Goal: Use online tool/utility: Utilize a website feature to perform a specific function

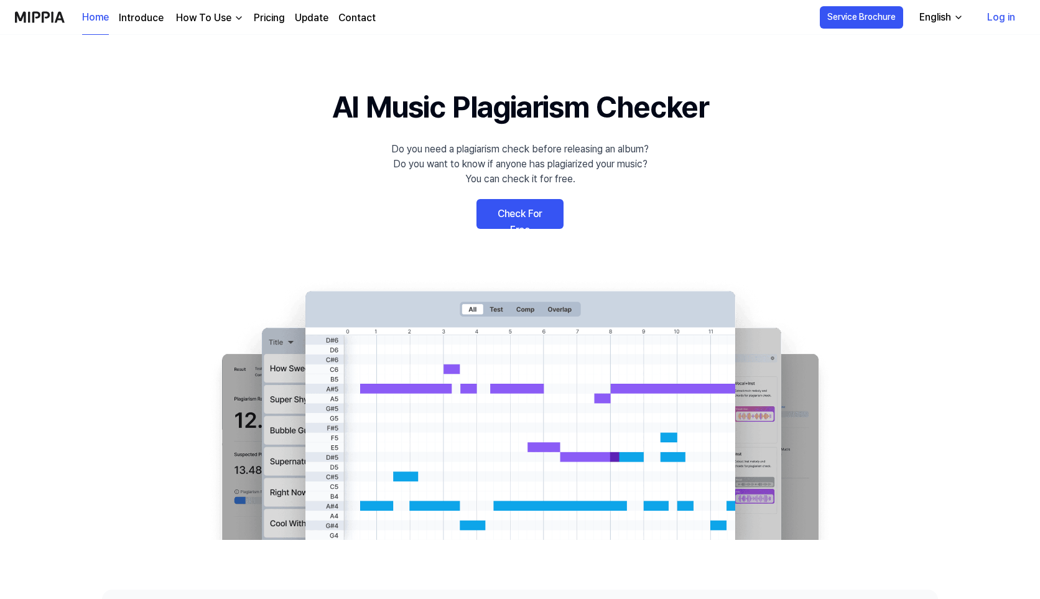
click at [509, 223] on link "Check For Free" at bounding box center [520, 214] width 87 height 30
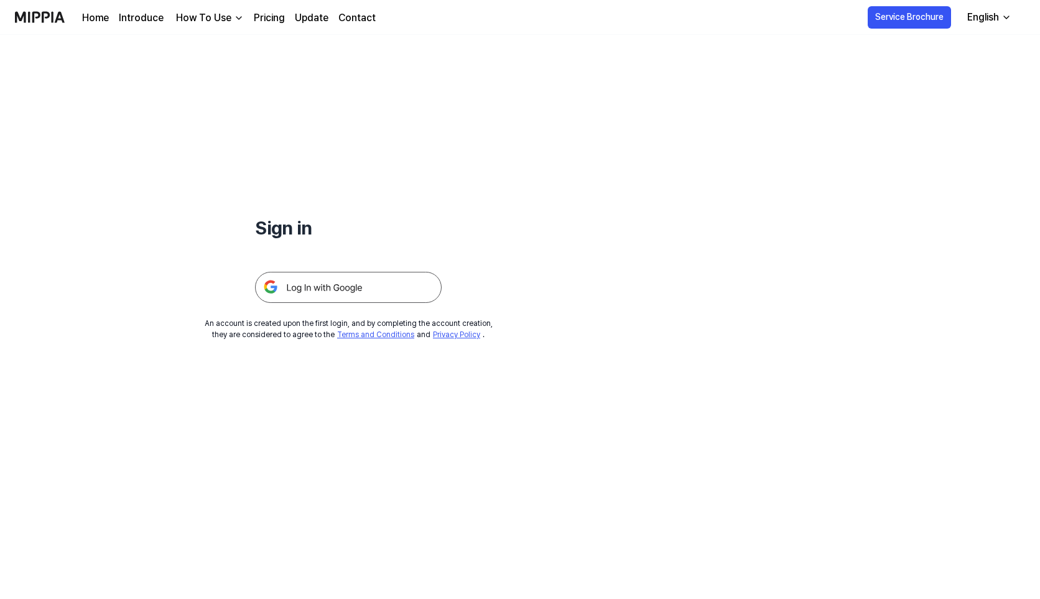
click at [336, 289] on img at bounding box center [348, 287] width 187 height 31
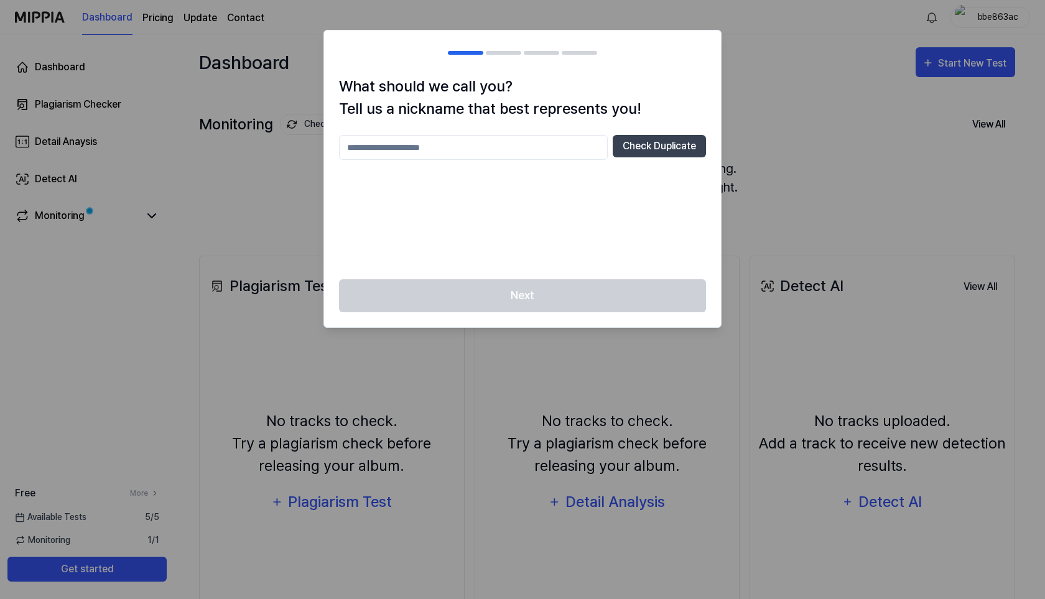
click at [762, 139] on div at bounding box center [522, 299] width 1045 height 599
click at [470, 141] on input "text" at bounding box center [473, 147] width 269 height 25
type input "**********"
click at [662, 148] on button "Check Duplicate" at bounding box center [659, 146] width 93 height 22
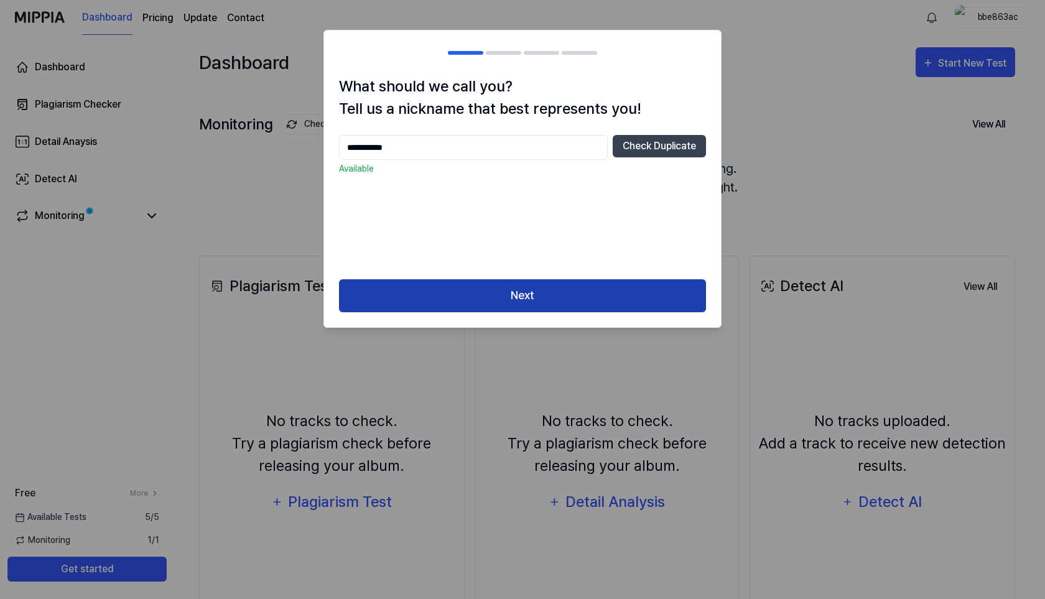
click at [580, 294] on button "Next" at bounding box center [522, 295] width 367 height 33
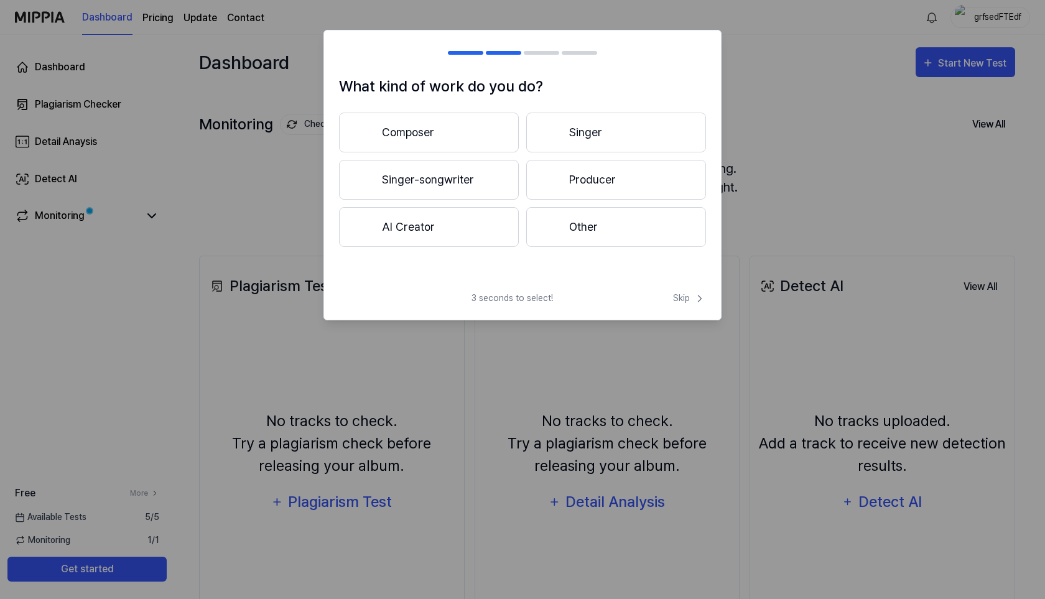
click at [441, 197] on button "Singer-songwriter" at bounding box center [429, 180] width 180 height 40
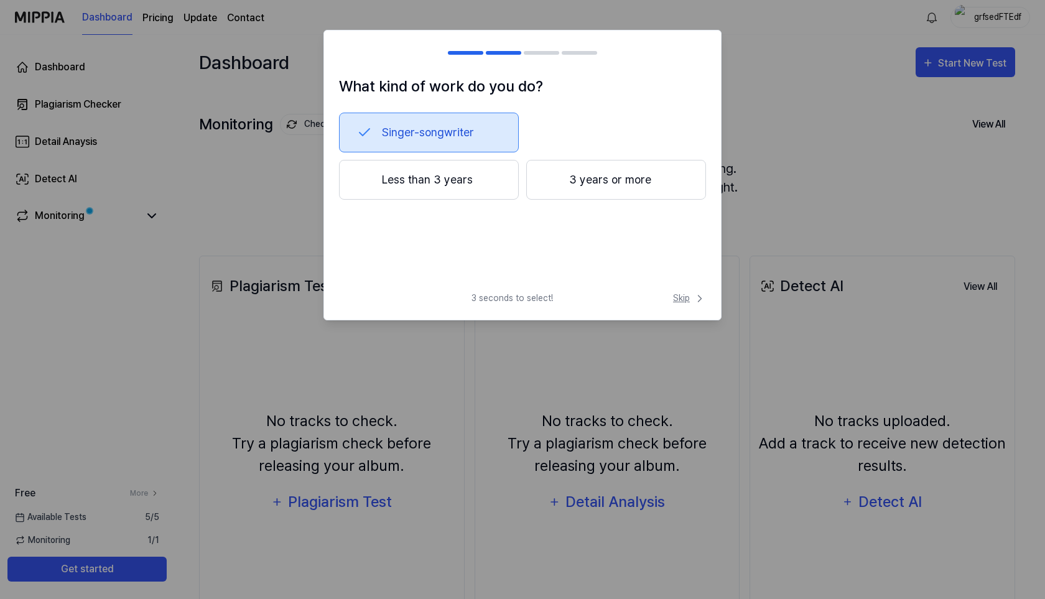
click at [683, 301] on span "Skip" at bounding box center [689, 298] width 33 height 13
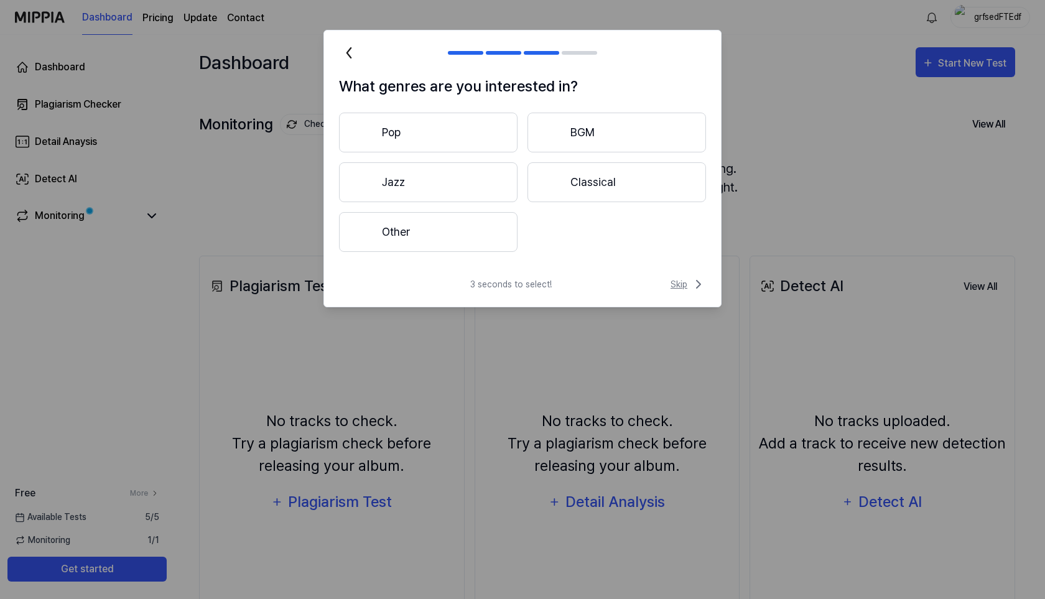
click at [686, 281] on span "Skip" at bounding box center [688, 284] width 35 height 15
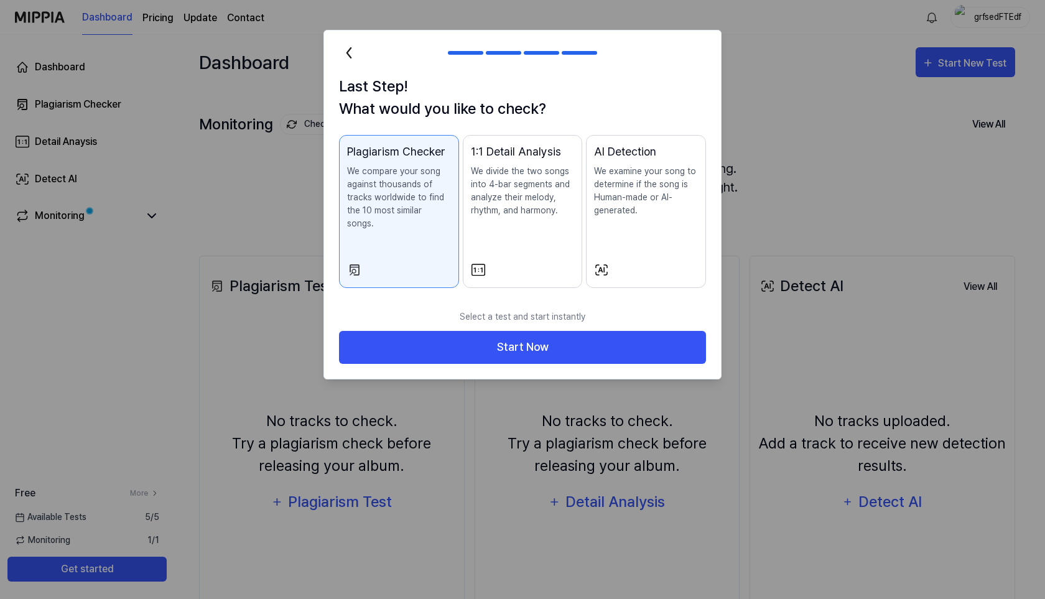
click at [686, 281] on div "Last Step! What would you like to check? Plagiarism Checker We compare your son…" at bounding box center [522, 189] width 397 height 228
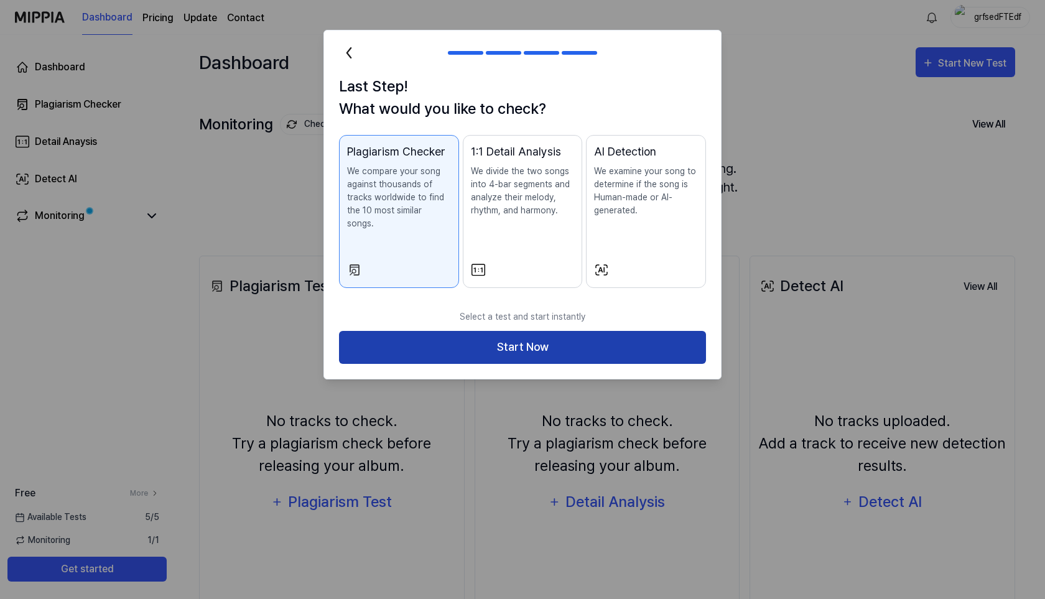
click at [669, 331] on button "Start Now" at bounding box center [522, 347] width 367 height 33
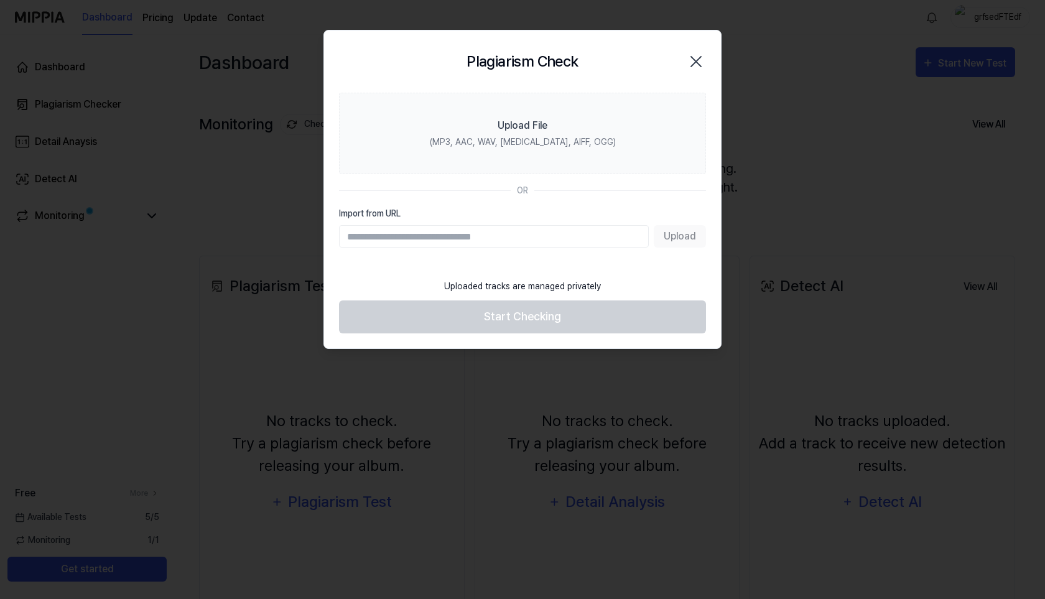
click at [587, 236] on input "Import from URL" at bounding box center [494, 236] width 310 height 22
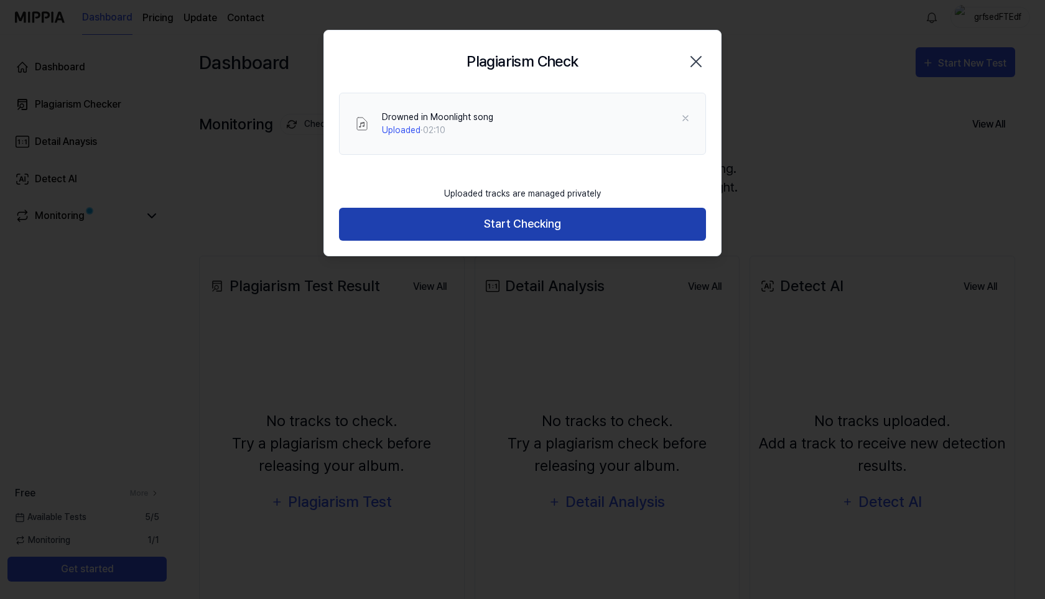
click at [612, 215] on button "Start Checking" at bounding box center [522, 224] width 367 height 33
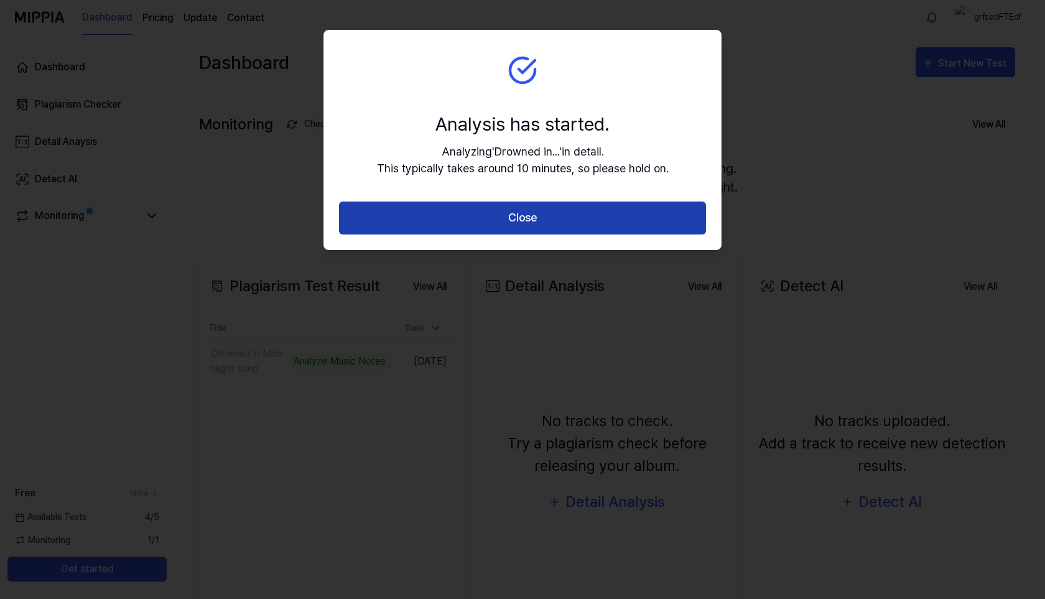
click at [576, 208] on button "Close" at bounding box center [522, 218] width 367 height 33
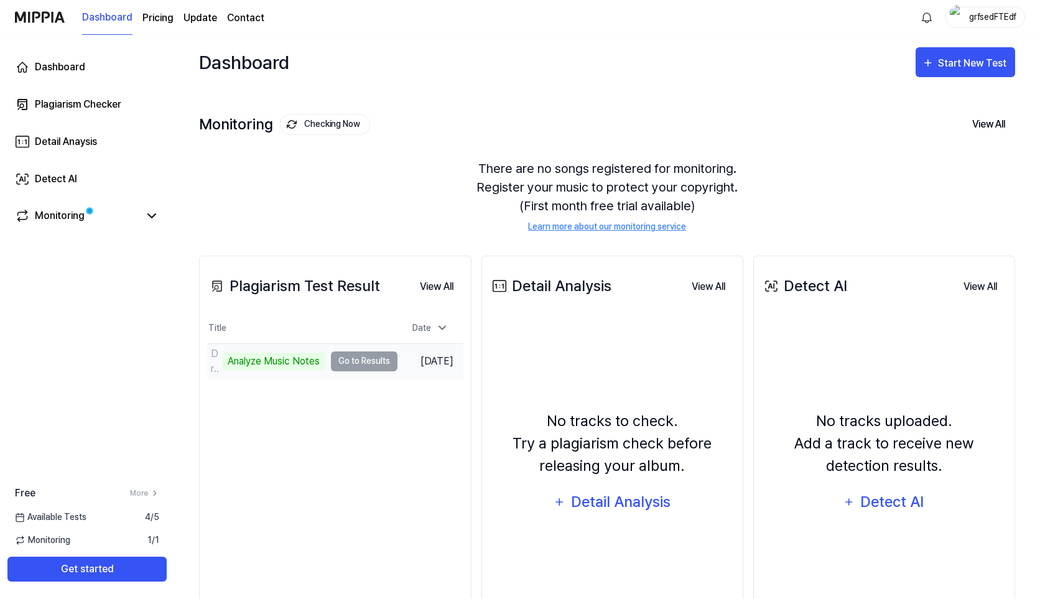
click at [351, 363] on td "Drowned in Moonlight song Analyze Music Notes Go to Results" at bounding box center [302, 361] width 190 height 35
